Goal: Task Accomplishment & Management: Manage account settings

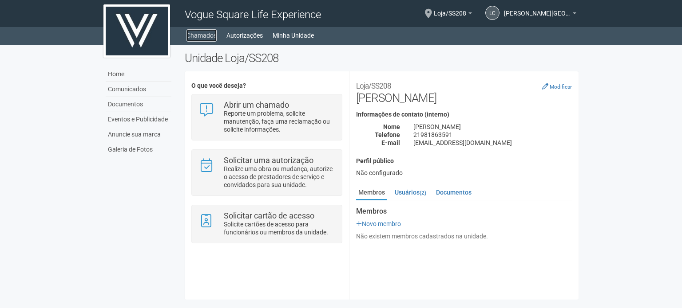
click at [208, 32] on link "Chamados" at bounding box center [201, 35] width 30 height 12
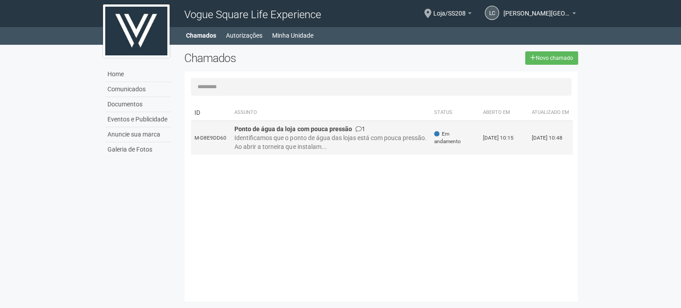
click at [341, 149] on div "Identificamos que o ponto de água das lojas está com pouca pressão. Ao abrir a …" at bounding box center [330, 143] width 193 height 18
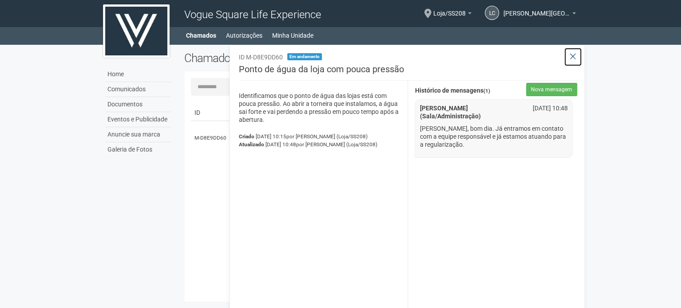
click at [575, 57] on icon at bounding box center [572, 56] width 7 height 9
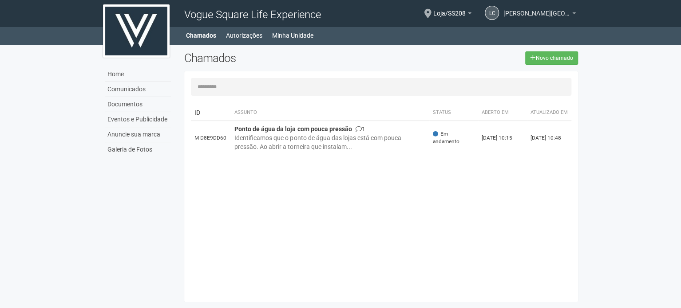
click at [557, 8] on span "[PERSON_NAME][GEOGRAPHIC_DATA]" at bounding box center [536, 9] width 67 height 16
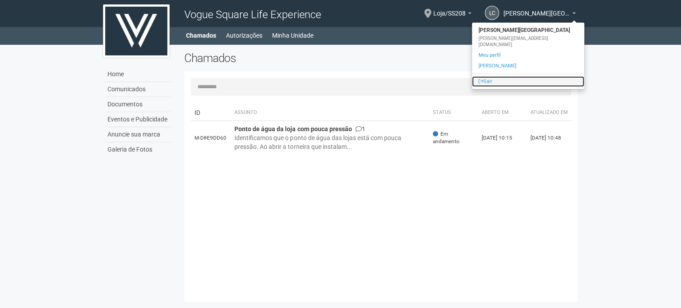
click at [532, 76] on link "Sair" at bounding box center [528, 81] width 112 height 11
